Goal: Task Accomplishment & Management: Manage account settings

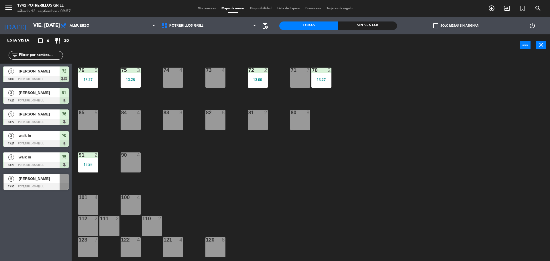
click at [206, 7] on span "Mis reservas" at bounding box center [207, 8] width 24 height 3
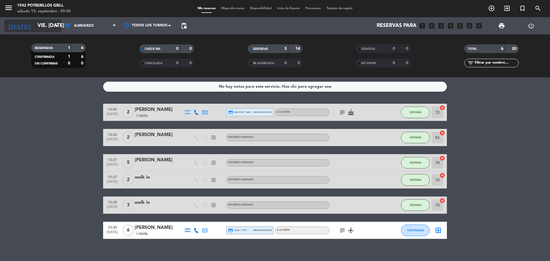
click at [58, 22] on input "vie. [DATE]" at bounding box center [68, 25] width 66 height 11
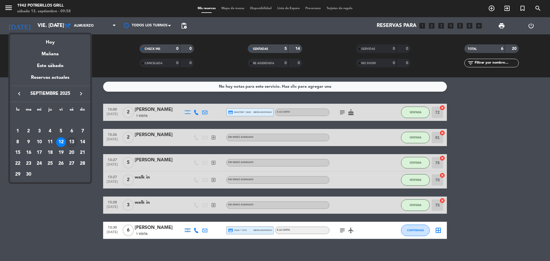
click at [72, 142] on div "13" at bounding box center [72, 142] width 10 height 10
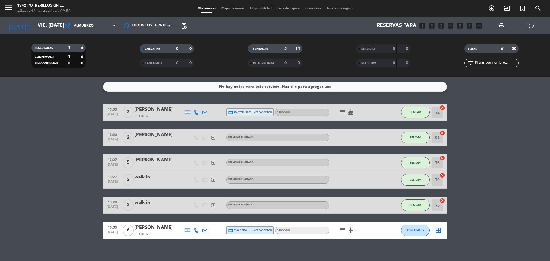
type input "[DATE]"
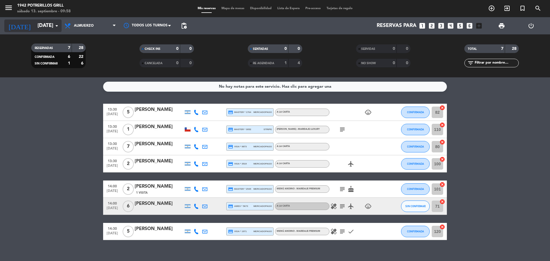
click at [49, 27] on input "[DATE]" at bounding box center [68, 25] width 66 height 11
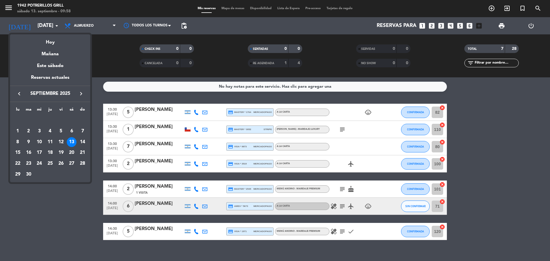
click at [66, 222] on div at bounding box center [275, 130] width 550 height 261
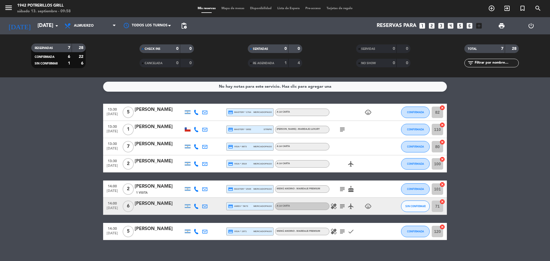
click at [31, 186] on bookings-row "13:30 [DATE] 5 [PERSON_NAME] credit_card master * 1764 mercadopago A LA CARTA c…" at bounding box center [275, 172] width 550 height 136
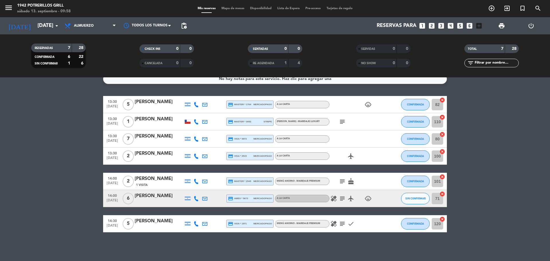
click at [368, 103] on icon "child_care" at bounding box center [367, 104] width 7 height 7
click at [342, 121] on icon "subject" at bounding box center [342, 121] width 7 height 7
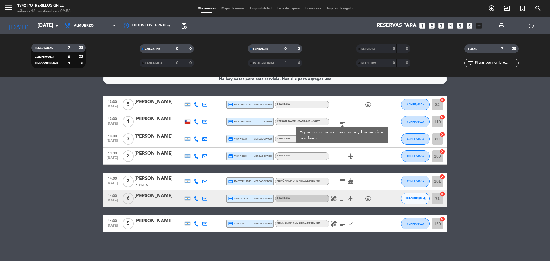
click at [348, 155] on icon "airplanemode_active" at bounding box center [350, 156] width 7 height 7
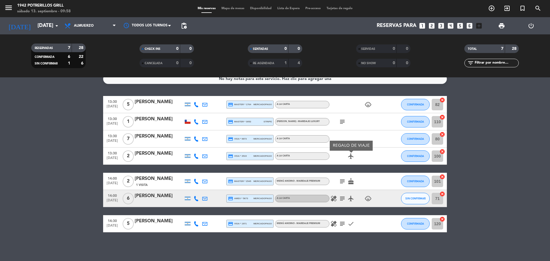
click at [342, 183] on icon "subject" at bounding box center [342, 181] width 7 height 7
click at [352, 180] on icon "cake" at bounding box center [350, 181] width 7 height 7
click at [341, 180] on icon "subject" at bounding box center [342, 181] width 7 height 7
click at [335, 198] on icon "healing" at bounding box center [333, 198] width 7 height 7
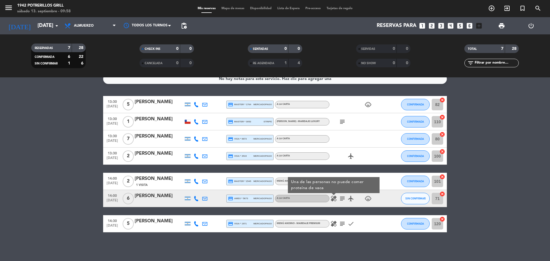
click at [342, 198] on icon "subject" at bounding box center [342, 198] width 7 height 7
click at [353, 198] on icon "airplanemode_active" at bounding box center [350, 198] width 7 height 7
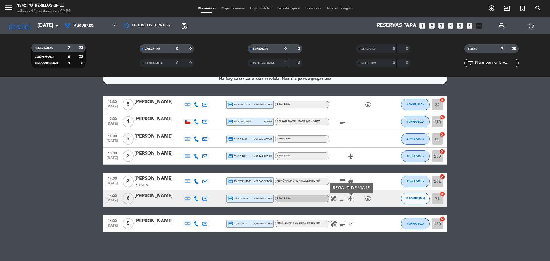
click at [373, 198] on div "healing subject airplanemode_active REGALO DE VIAJE child_care" at bounding box center [355, 198] width 52 height 17
click at [371, 198] on span "child_care" at bounding box center [368, 198] width 9 height 7
click at [369, 198] on icon "child_care" at bounding box center [367, 198] width 7 height 7
click at [336, 220] on div "healing subject check" at bounding box center [355, 223] width 52 height 17
click at [331, 222] on icon "healing" at bounding box center [333, 223] width 7 height 7
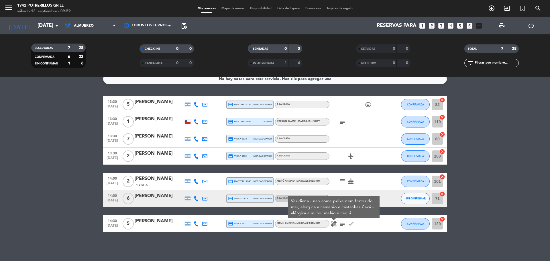
click at [467, 174] on bookings-row "13:30 [DATE] 5 [PERSON_NAME] credit_card master * 1764 mercadopago A LA CARTA c…" at bounding box center [275, 164] width 550 height 136
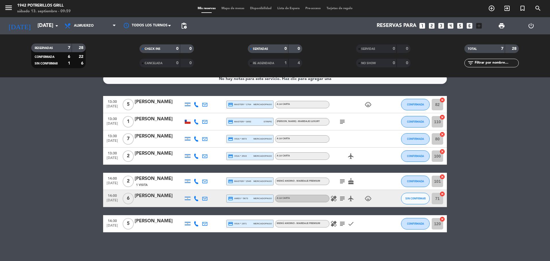
click at [342, 227] on div "healing subject check" at bounding box center [355, 223] width 52 height 17
click at [339, 224] on icon "subject" at bounding box center [342, 223] width 7 height 7
click at [336, 224] on icon "healing" at bounding box center [333, 223] width 7 height 7
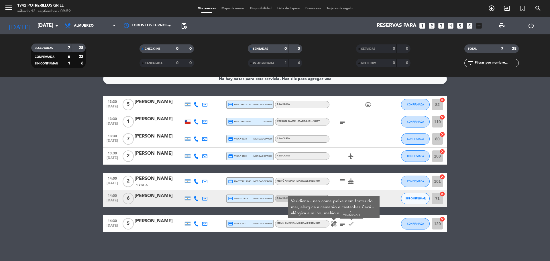
click at [349, 222] on icon "check" at bounding box center [350, 223] width 7 height 7
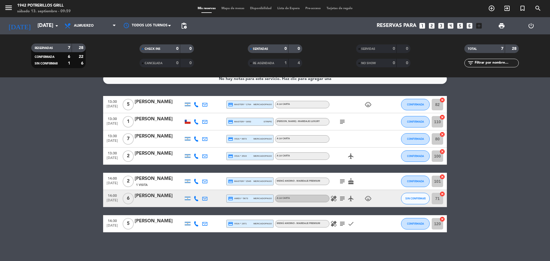
click at [344, 224] on icon "subject" at bounding box center [342, 223] width 7 height 7
click at [333, 222] on icon "healing" at bounding box center [333, 223] width 7 height 7
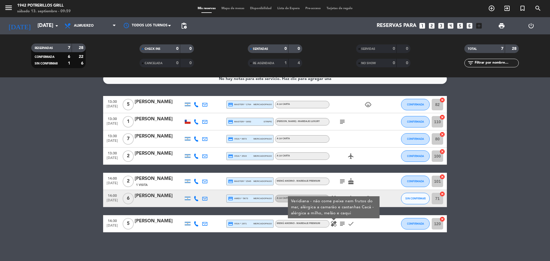
click at [537, 160] on bookings-row "13:30 [DATE] 5 [PERSON_NAME] credit_card master * 1764 mercadopago A LA CARTA c…" at bounding box center [275, 164] width 550 height 136
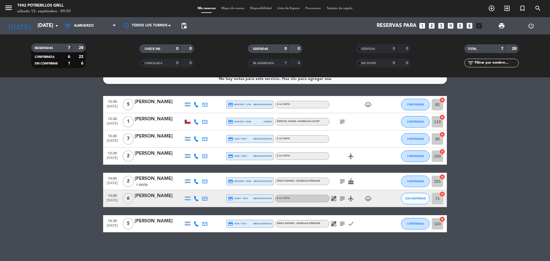
scroll to position [0, 0]
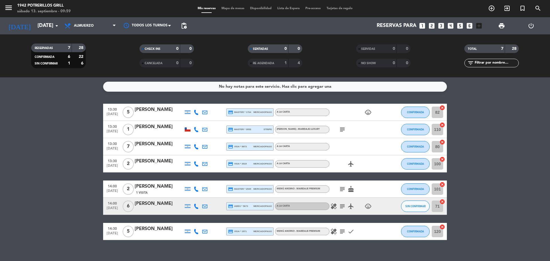
click at [340, 130] on icon "subject" at bounding box center [342, 129] width 7 height 7
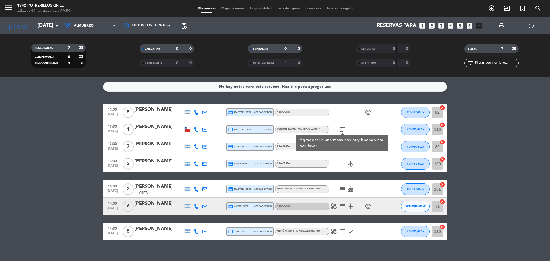
click at [493, 124] on bookings-row "13:30 [DATE] 5 [PERSON_NAME] credit_card master * 1764 mercadopago A LA CARTA c…" at bounding box center [275, 172] width 550 height 136
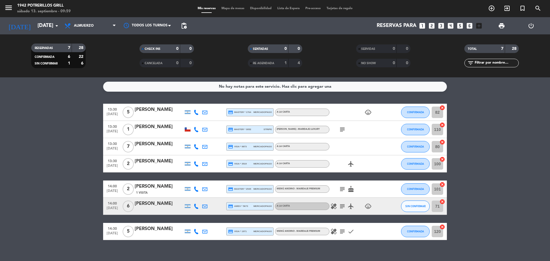
click at [341, 129] on icon "subject" at bounding box center [342, 129] width 7 height 7
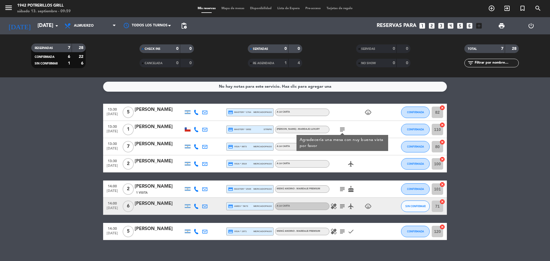
click at [342, 188] on icon "subject" at bounding box center [342, 189] width 7 height 7
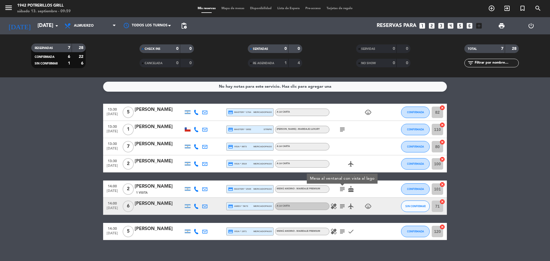
click at [340, 231] on icon "subject" at bounding box center [342, 231] width 7 height 7
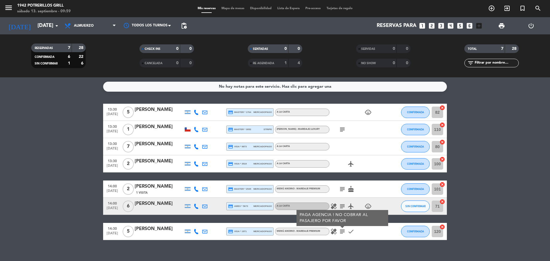
click at [307, 245] on div "No hay notas para este servicio. Haz clic para agregar una 13:30 [DATE] 5 [PERS…" at bounding box center [275, 169] width 550 height 184
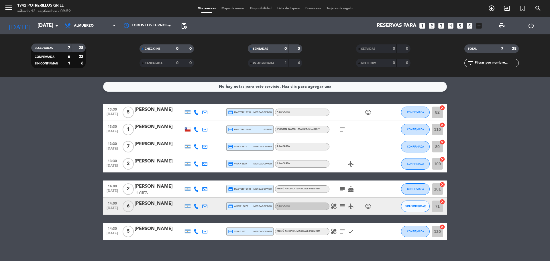
click at [344, 229] on icon "subject" at bounding box center [342, 231] width 7 height 7
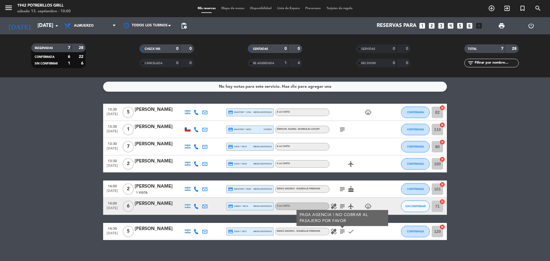
click at [322, 247] on div "No hay notas para este servicio. Haz clic para agregar una 13:30 [DATE] 5 [PERS…" at bounding box center [275, 169] width 550 height 184
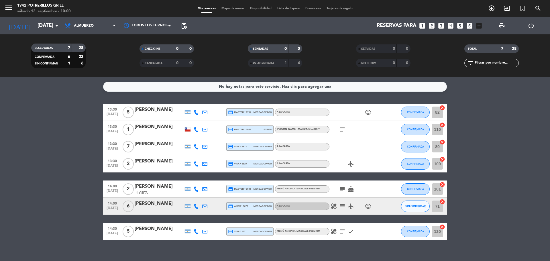
click at [343, 190] on icon "subject" at bounding box center [342, 189] width 7 height 7
click at [342, 205] on icon "subject" at bounding box center [342, 206] width 7 height 7
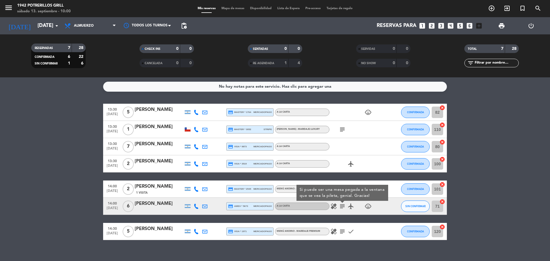
click at [331, 205] on icon "healing" at bounding box center [333, 206] width 7 height 7
click at [366, 208] on icon "child_care" at bounding box center [367, 206] width 7 height 7
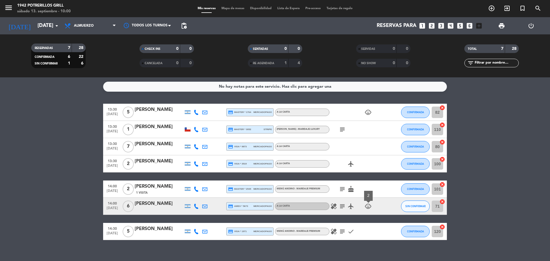
click at [351, 208] on icon "airplanemode_active" at bounding box center [350, 206] width 7 height 7
click at [348, 233] on icon "check" at bounding box center [350, 231] width 7 height 7
click at [337, 231] on icon "healing" at bounding box center [333, 231] width 7 height 7
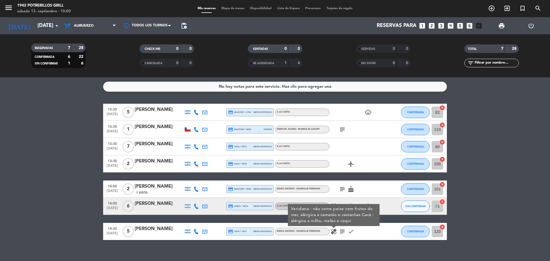
click at [334, 230] on icon "healing" at bounding box center [333, 231] width 7 height 7
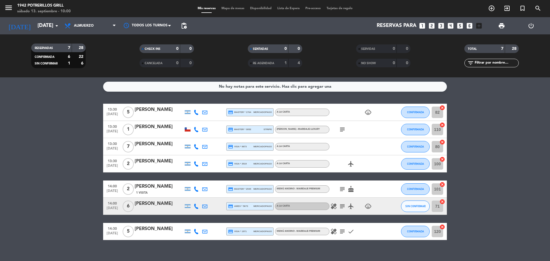
click at [341, 230] on icon "subject" at bounding box center [342, 231] width 7 height 7
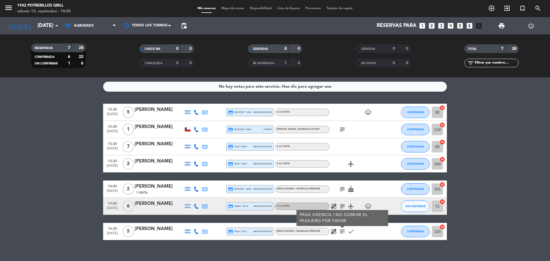
click at [346, 131] on span "subject" at bounding box center [342, 129] width 9 height 7
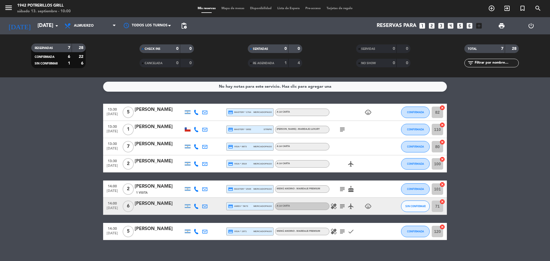
click at [344, 131] on icon "subject" at bounding box center [342, 129] width 7 height 7
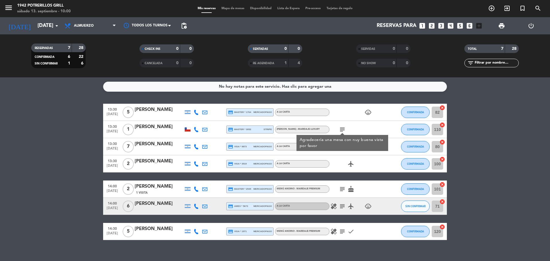
click at [494, 117] on bookings-row "13:30 [DATE] 5 [PERSON_NAME] credit_card master * 1764 mercadopago A LA CARTA c…" at bounding box center [275, 172] width 550 height 136
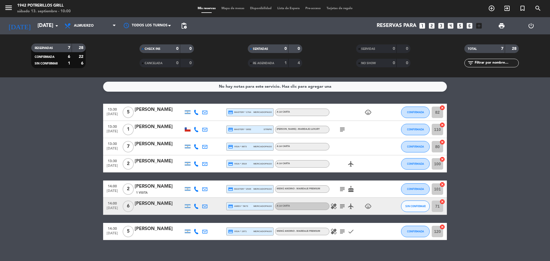
click at [370, 113] on icon "child_care" at bounding box center [367, 112] width 7 height 7
click at [334, 233] on icon "healing" at bounding box center [333, 231] width 7 height 7
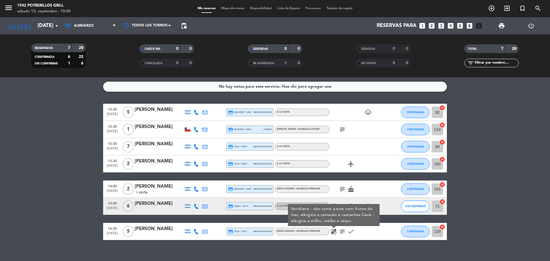
click at [343, 248] on div "No hay notas para este servicio. Haz clic para agregar una 13:30 [DATE] 5 [PERS…" at bounding box center [275, 169] width 550 height 184
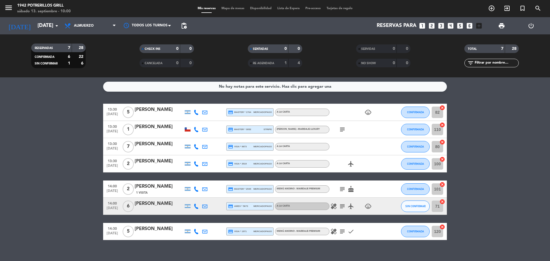
click at [339, 204] on icon "subject" at bounding box center [342, 206] width 7 height 7
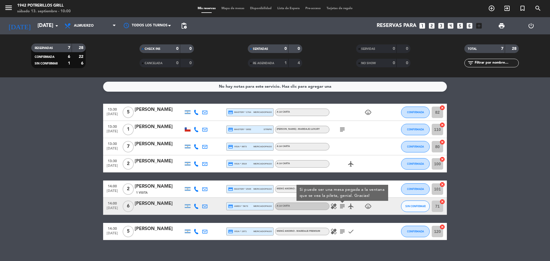
click at [329, 206] on div "A LA CARTA" at bounding box center [302, 205] width 54 height 7
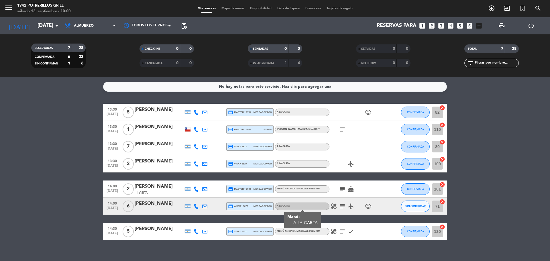
click at [337, 206] on span "healing" at bounding box center [333, 206] width 9 height 7
click at [336, 208] on icon "healing" at bounding box center [333, 206] width 7 height 7
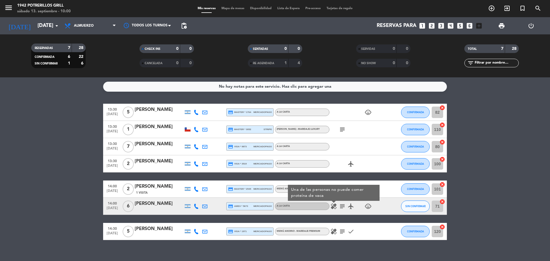
click at [333, 230] on icon "healing" at bounding box center [333, 231] width 7 height 7
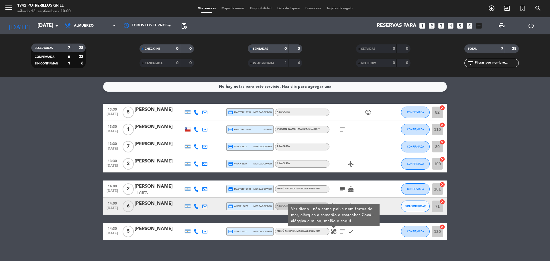
click at [503, 183] on bookings-row "13:30 [DATE] 5 [PERSON_NAME] credit_card master * 1764 mercadopago A LA CARTA c…" at bounding box center [275, 172] width 550 height 136
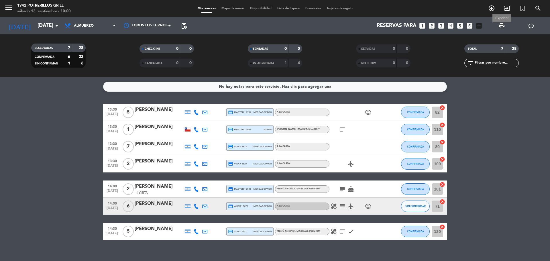
click at [501, 23] on span "print" at bounding box center [501, 25] width 7 height 7
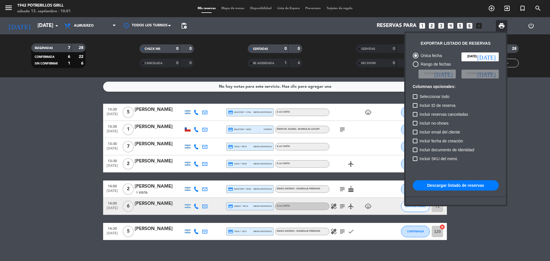
click at [335, 189] on div at bounding box center [275, 130] width 550 height 261
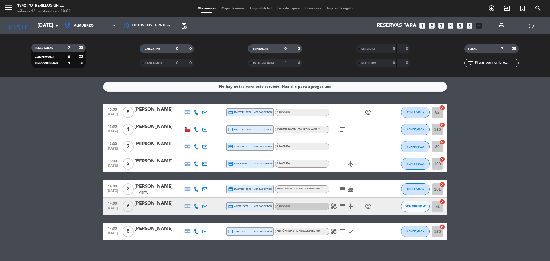
click at [341, 188] on icon "subject" at bounding box center [342, 189] width 7 height 7
click at [348, 190] on icon "cake" at bounding box center [350, 189] width 7 height 7
click at [488, 144] on bookings-row "13:30 [DATE] 5 [PERSON_NAME] credit_card master * 1764 mercadopago A LA CARTA c…" at bounding box center [275, 172] width 550 height 136
click at [500, 27] on span "print" at bounding box center [501, 25] width 7 height 7
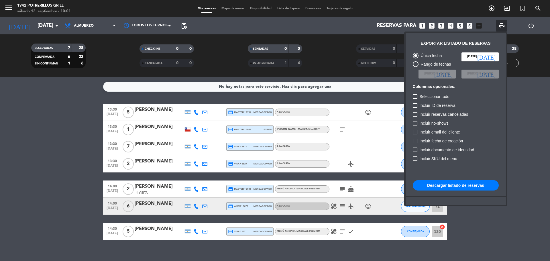
click at [430, 189] on button "Descargar listado de reservas" at bounding box center [456, 185] width 86 height 10
click at [344, 129] on div at bounding box center [275, 130] width 550 height 261
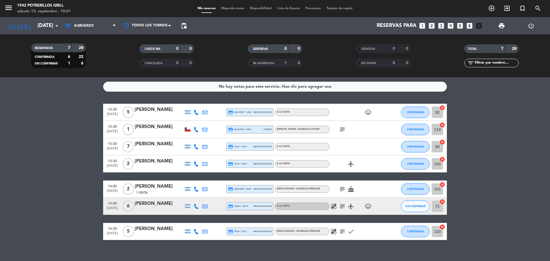
click at [339, 131] on icon "subject" at bounding box center [342, 129] width 7 height 7
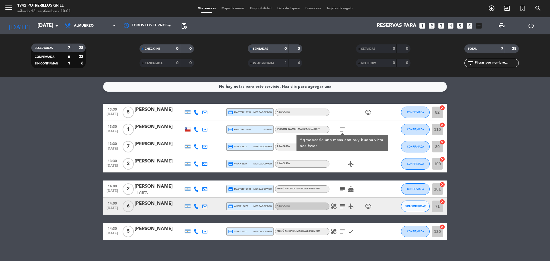
click at [342, 190] on icon "subject" at bounding box center [342, 189] width 7 height 7
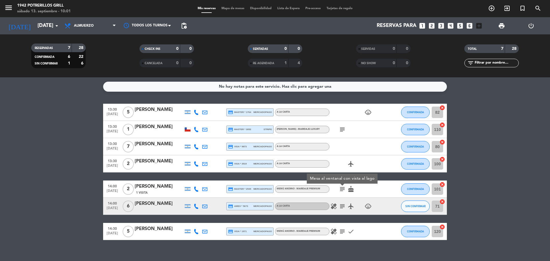
click at [340, 207] on icon "subject" at bounding box center [342, 206] width 7 height 7
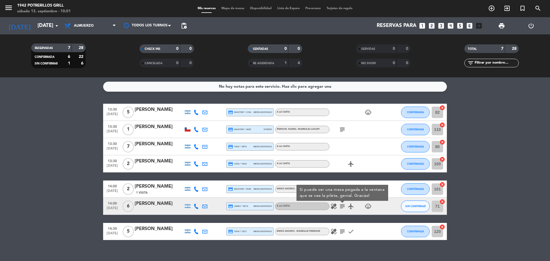
click at [368, 206] on icon "child_care" at bounding box center [367, 206] width 7 height 7
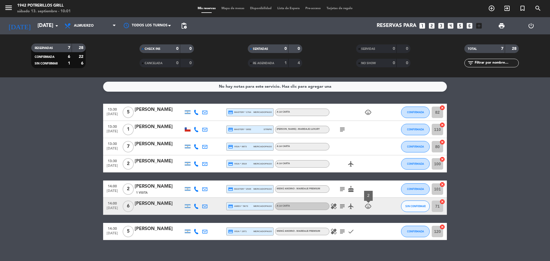
click at [349, 207] on icon "airplanemode_active" at bounding box center [350, 206] width 7 height 7
click at [344, 207] on icon "subject" at bounding box center [342, 206] width 7 height 7
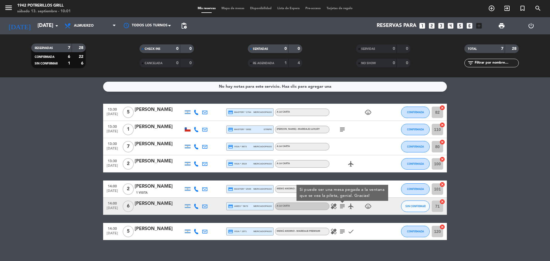
click at [339, 206] on icon "subject" at bounding box center [342, 206] width 7 height 7
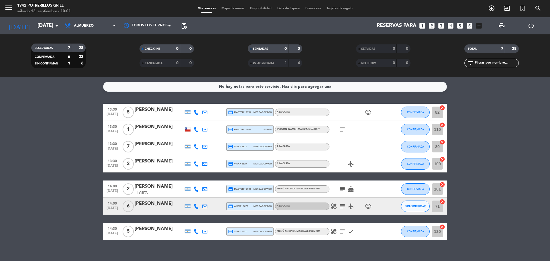
click at [334, 206] on icon "healing" at bounding box center [333, 206] width 7 height 7
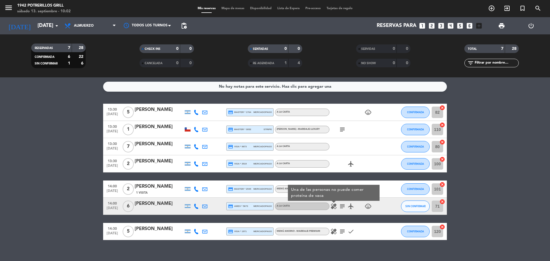
click at [389, 188] on div at bounding box center [388, 188] width 15 height 17
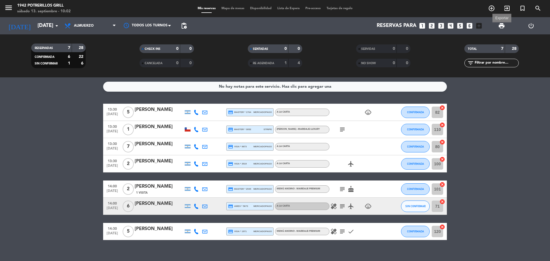
click at [502, 26] on span "print" at bounding box center [501, 25] width 7 height 7
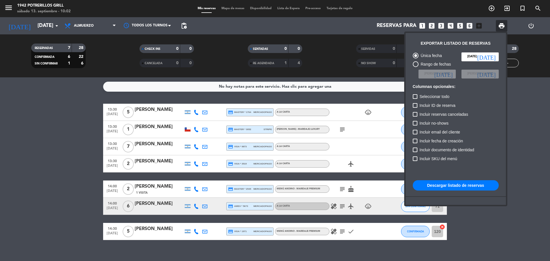
click at [464, 189] on button "Descargar listado de reservas" at bounding box center [456, 185] width 86 height 10
click at [39, 202] on div at bounding box center [275, 130] width 550 height 261
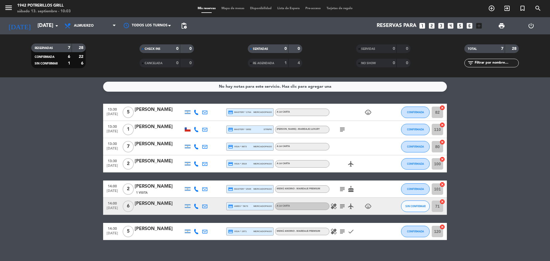
scroll to position [8, 0]
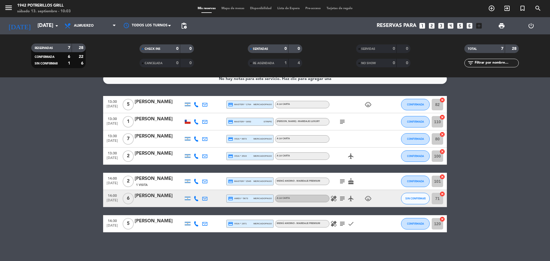
click at [342, 199] on icon "subject" at bounding box center [342, 198] width 7 height 7
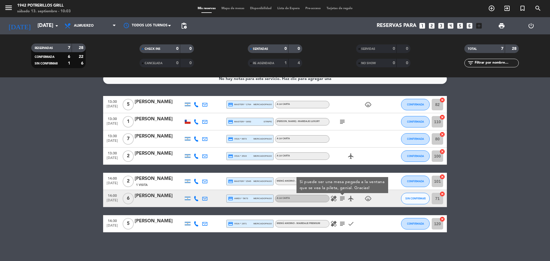
click at [342, 225] on icon "subject" at bounding box center [342, 223] width 7 height 7
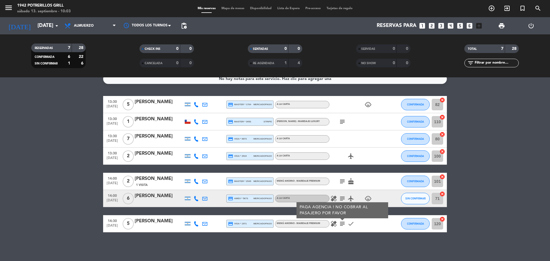
click at [346, 233] on div "No hay notas para este servicio. Haz clic para agregar una 13:30 [DATE] 5 [PERS…" at bounding box center [275, 169] width 550 height 184
click at [339, 181] on icon "subject" at bounding box center [342, 181] width 7 height 7
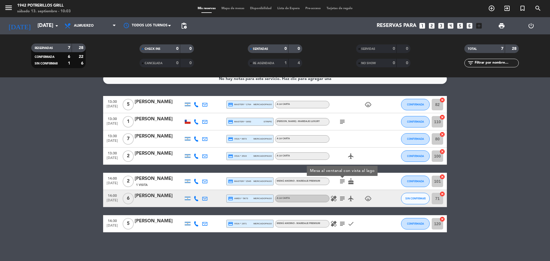
click at [337, 224] on span "healing" at bounding box center [333, 223] width 9 height 7
click at [339, 224] on icon "subject" at bounding box center [342, 223] width 7 height 7
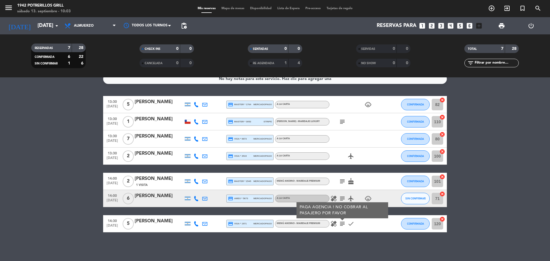
click at [331, 238] on div "No hay notas para este servicio. Haz clic para agregar una 13:30 [DATE] 5 [PERS…" at bounding box center [275, 169] width 550 height 184
click at [346, 225] on span "subject" at bounding box center [342, 223] width 9 height 7
click at [344, 225] on icon "subject" at bounding box center [342, 223] width 7 height 7
click at [163, 222] on div "[PERSON_NAME]" at bounding box center [159, 220] width 49 height 7
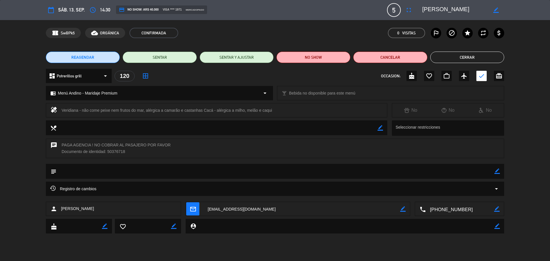
click at [88, 190] on span "Registro de cambios" at bounding box center [73, 188] width 46 height 7
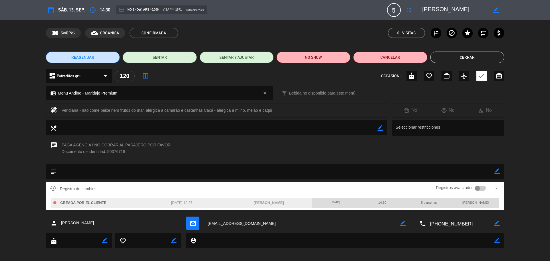
scroll to position [4, 0]
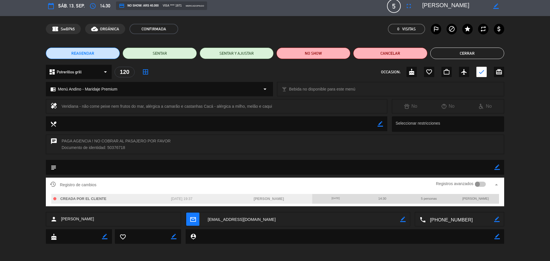
click at [62, 184] on span "Registro de cambios" at bounding box center [73, 184] width 46 height 7
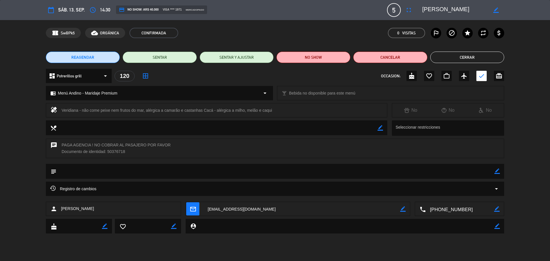
scroll to position [0, 0]
click at [106, 188] on div "Registro de cambios arrow_drop_down" at bounding box center [275, 188] width 450 height 7
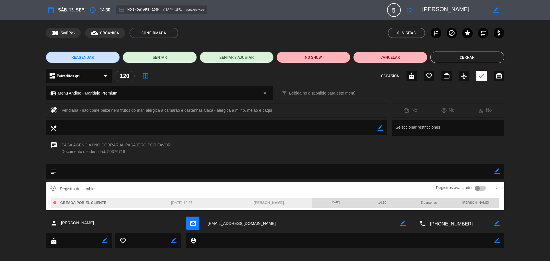
scroll to position [4, 0]
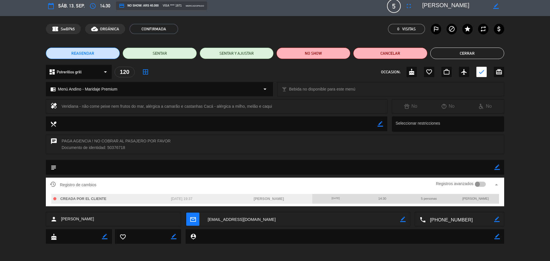
click at [476, 184] on div at bounding box center [477, 184] width 5 height 5
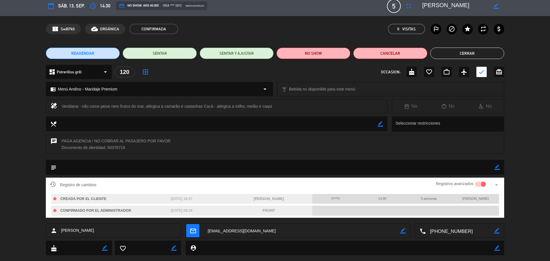
click at [478, 184] on div at bounding box center [480, 184] width 11 height 5
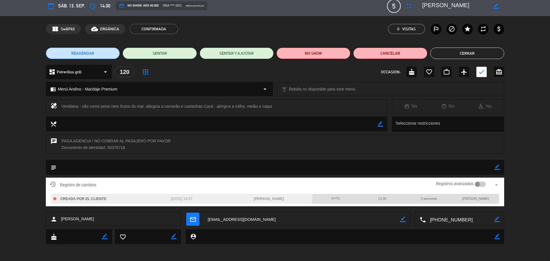
click at [61, 108] on div "healing Veridiana - não come peixe nem frutos do mar, alérgica a camarão e cast…" at bounding box center [216, 106] width 341 height 14
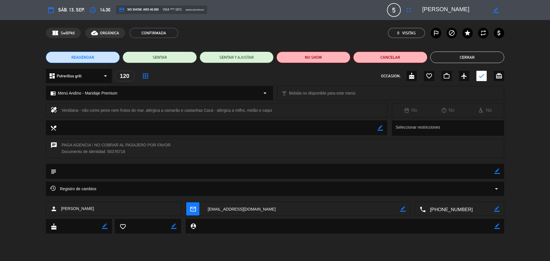
click at [464, 57] on button "Cerrar" at bounding box center [467, 57] width 74 height 11
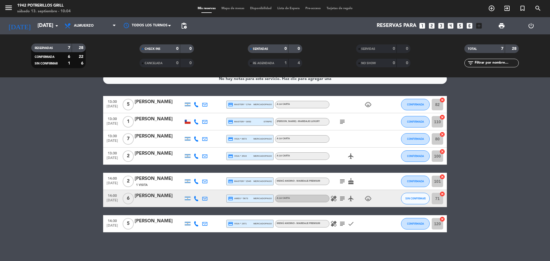
click at [333, 227] on div "healing subject check" at bounding box center [355, 223] width 52 height 17
click at [333, 224] on icon "healing" at bounding box center [333, 223] width 7 height 7
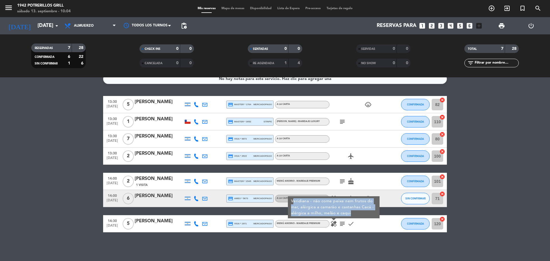
drag, startPoint x: 292, startPoint y: 202, endPoint x: 350, endPoint y: 217, distance: 60.1
click at [351, 217] on div "Veridiana - não come peixe nem frutos do mar, alérgica a camarão e castanhas Ca…" at bounding box center [334, 207] width 92 height 22
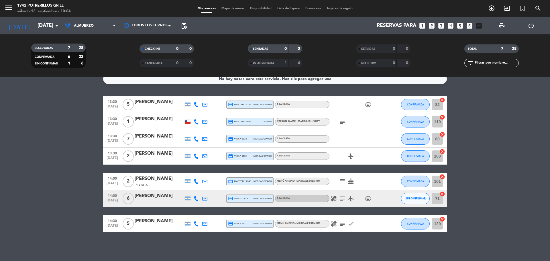
click at [334, 226] on icon "healing" at bounding box center [333, 223] width 7 height 7
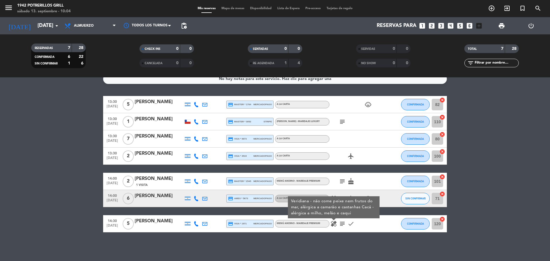
drag, startPoint x: 292, startPoint y: 201, endPoint x: 279, endPoint y: 203, distance: 13.9
drag, startPoint x: 279, startPoint y: 203, endPoint x: 322, endPoint y: 211, distance: 44.0
click at [322, 211] on div "Veridiana - não come peixe nem frutos do mar, alérgica a camarão e castanhas Ca…" at bounding box center [334, 207] width 92 height 22
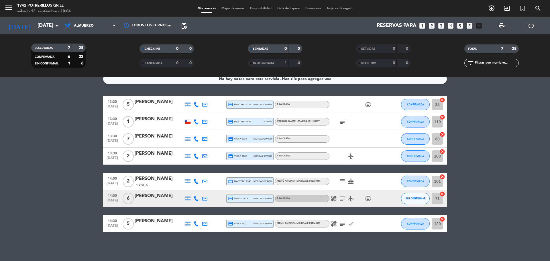
click at [322, 211] on div "13:30 [DATE] 5 [PERSON_NAME] credit_card master * 1764 mercadopago A LA CARTA c…" at bounding box center [275, 164] width 344 height 136
click at [330, 218] on div "healing subject check" at bounding box center [355, 223] width 52 height 17
click at [333, 223] on icon "healing" at bounding box center [333, 223] width 7 height 7
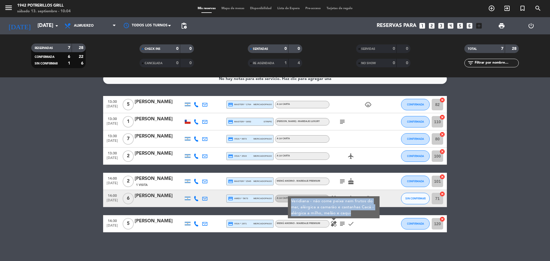
drag, startPoint x: 291, startPoint y: 202, endPoint x: 351, endPoint y: 213, distance: 60.3
click at [351, 213] on div "Veridiana - não come peixe nem frutos do mar, alérgica a camarão e castanhas Ca…" at bounding box center [334, 207] width 92 height 22
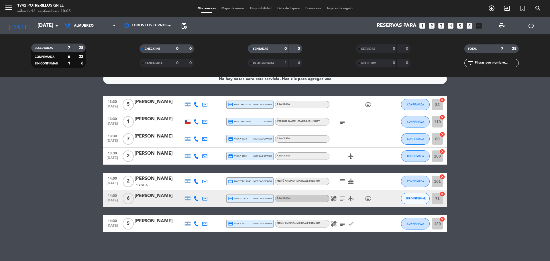
click at [521, 150] on bookings-row "13:30 [DATE] 5 [PERSON_NAME] credit_card master * 1764 mercadopago A LA CARTA c…" at bounding box center [275, 164] width 550 height 136
click at [342, 222] on icon "subject" at bounding box center [342, 223] width 7 height 7
click at [335, 224] on icon "healing" at bounding box center [333, 223] width 7 height 7
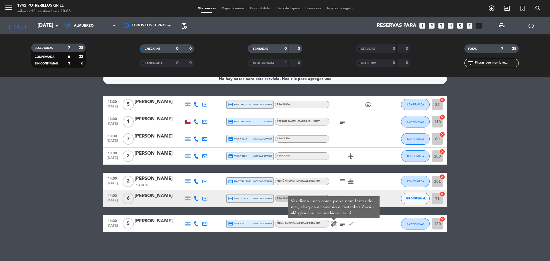
click at [344, 224] on icon "subject" at bounding box center [342, 223] width 7 height 7
click at [349, 224] on icon "check" at bounding box center [350, 223] width 7 height 7
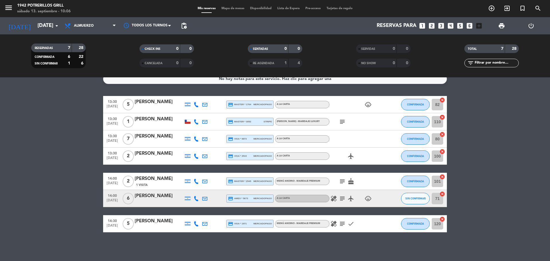
click at [339, 223] on icon "subject" at bounding box center [342, 223] width 7 height 7
click at [334, 223] on icon "healing" at bounding box center [333, 223] width 7 height 7
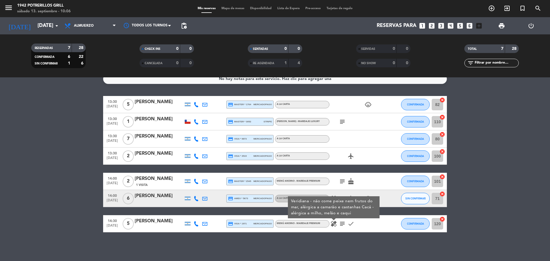
click at [308, 251] on div "No hay notas para este servicio. Haz clic para agregar una 13:30 [DATE] 5 [PERS…" at bounding box center [275, 169] width 550 height 184
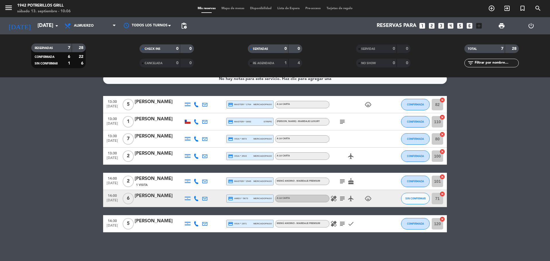
click at [334, 221] on icon "healing" at bounding box center [333, 223] width 7 height 7
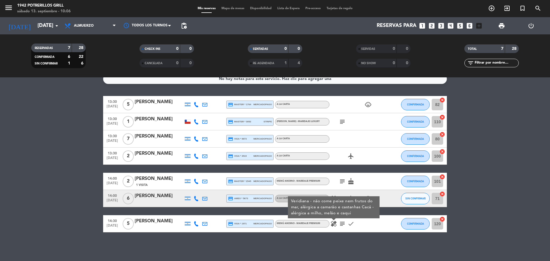
click at [327, 239] on div "No hay notas para este servicio. Haz clic para agregar una 13:30 [DATE] 5 [PERS…" at bounding box center [275, 169] width 550 height 184
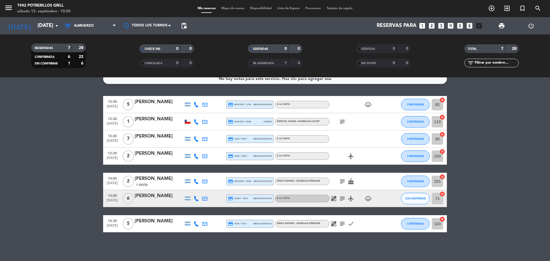
click at [341, 226] on icon "subject" at bounding box center [342, 223] width 7 height 7
click at [350, 226] on icon "check" at bounding box center [350, 223] width 7 height 7
click at [333, 243] on div "No hay notas para este servicio. Haz clic para agregar una 13:30 [DATE] 5 [PERS…" at bounding box center [275, 169] width 550 height 184
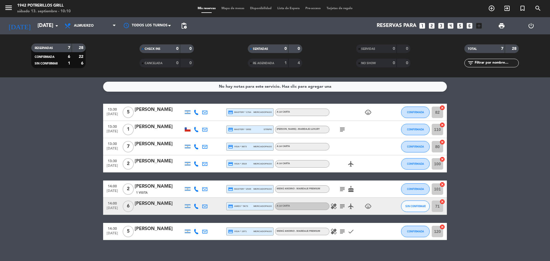
scroll to position [8, 0]
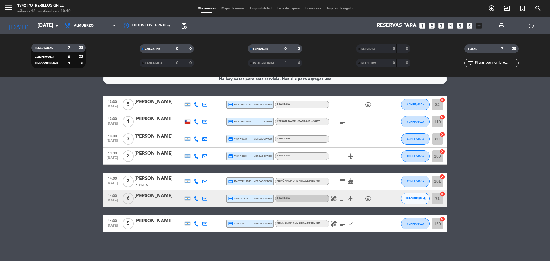
click at [365, 105] on icon "child_care" at bounding box center [367, 104] width 7 height 7
click at [339, 123] on icon "subject" at bounding box center [342, 121] width 7 height 7
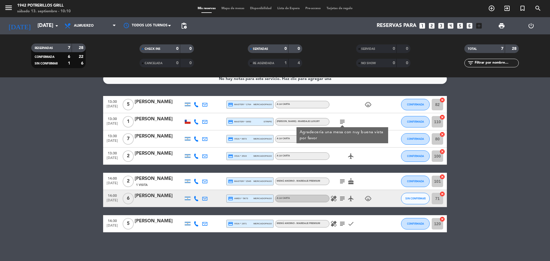
click at [342, 181] on icon "subject" at bounding box center [342, 181] width 7 height 7
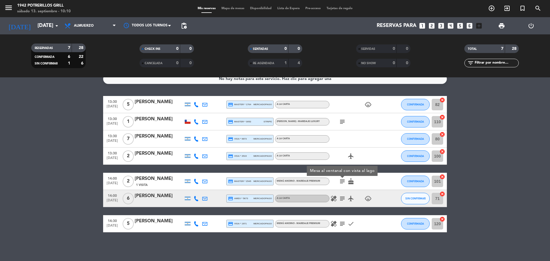
click at [342, 202] on icon "subject" at bounding box center [342, 198] width 7 height 7
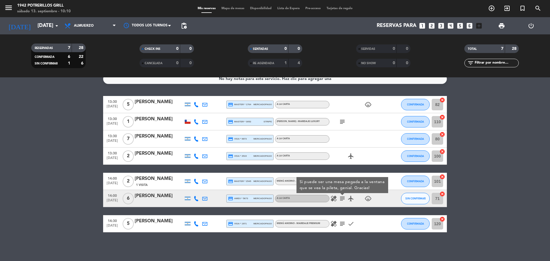
click at [344, 224] on icon "subject" at bounding box center [342, 223] width 7 height 7
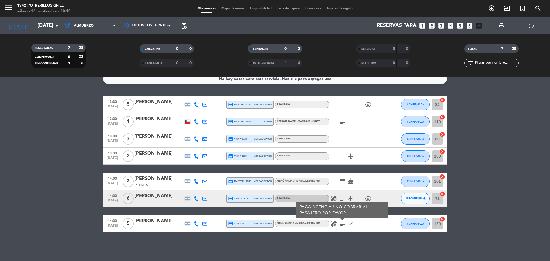
click at [299, 123] on div "[PERSON_NAME] - Maridaje Luxury" at bounding box center [298, 122] width 43 height 4
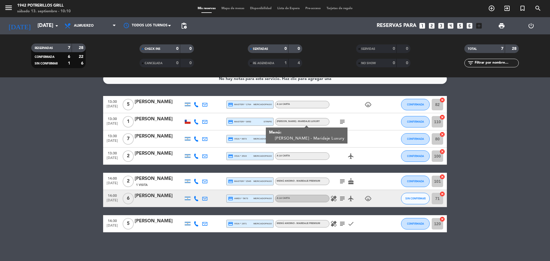
click at [342, 119] on icon "subject" at bounding box center [342, 121] width 7 height 7
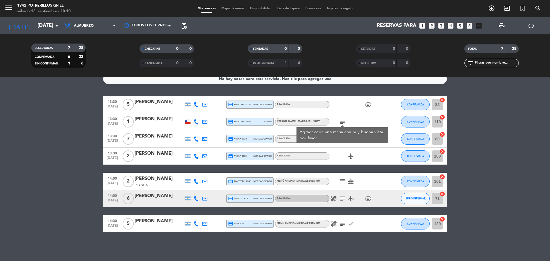
click at [346, 156] on div "airplanemode_active" at bounding box center [355, 155] width 52 height 17
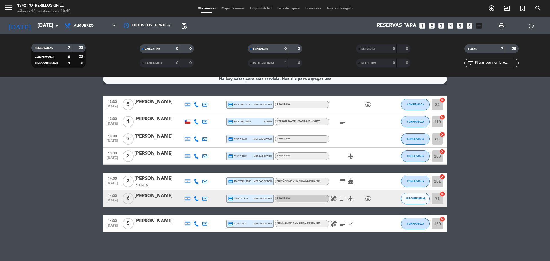
click at [352, 178] on icon "cake" at bounding box center [350, 181] width 7 height 7
click at [344, 183] on icon "subject" at bounding box center [342, 181] width 7 height 7
click at [344, 198] on icon "subject" at bounding box center [342, 198] width 7 height 7
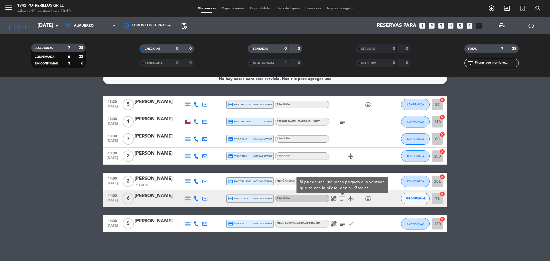
click at [350, 200] on icon "airplanemode_active" at bounding box center [350, 198] width 7 height 7
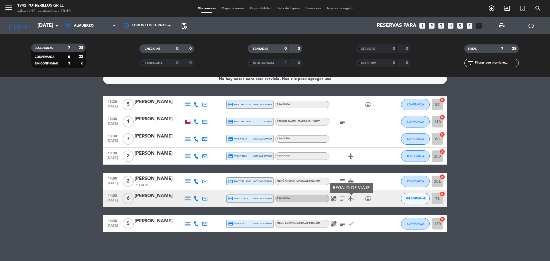
click at [350, 224] on icon "check" at bounding box center [350, 223] width 7 height 7
click at [343, 225] on icon "subject" at bounding box center [342, 223] width 7 height 7
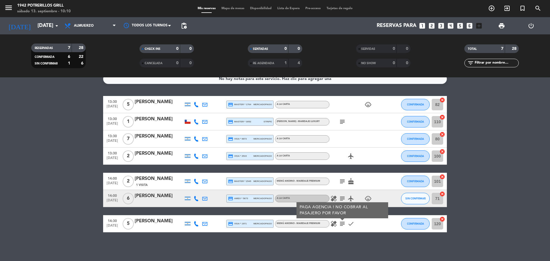
click at [366, 198] on icon "child_care" at bounding box center [367, 198] width 7 height 7
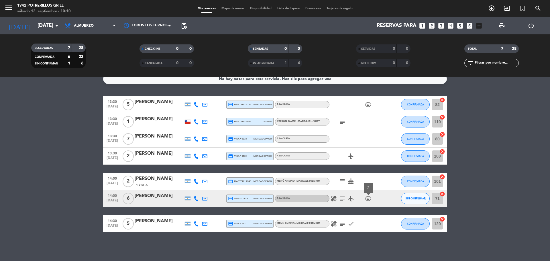
click at [106, 179] on span "14:00" at bounding box center [112, 178] width 14 height 7
click at [34, 160] on bookings-row "13:30 [DATE] 5 [PERSON_NAME] credit_card master * 1764 mercadopago A LA CARTA c…" at bounding box center [275, 164] width 550 height 136
